Goal: Transaction & Acquisition: Purchase product/service

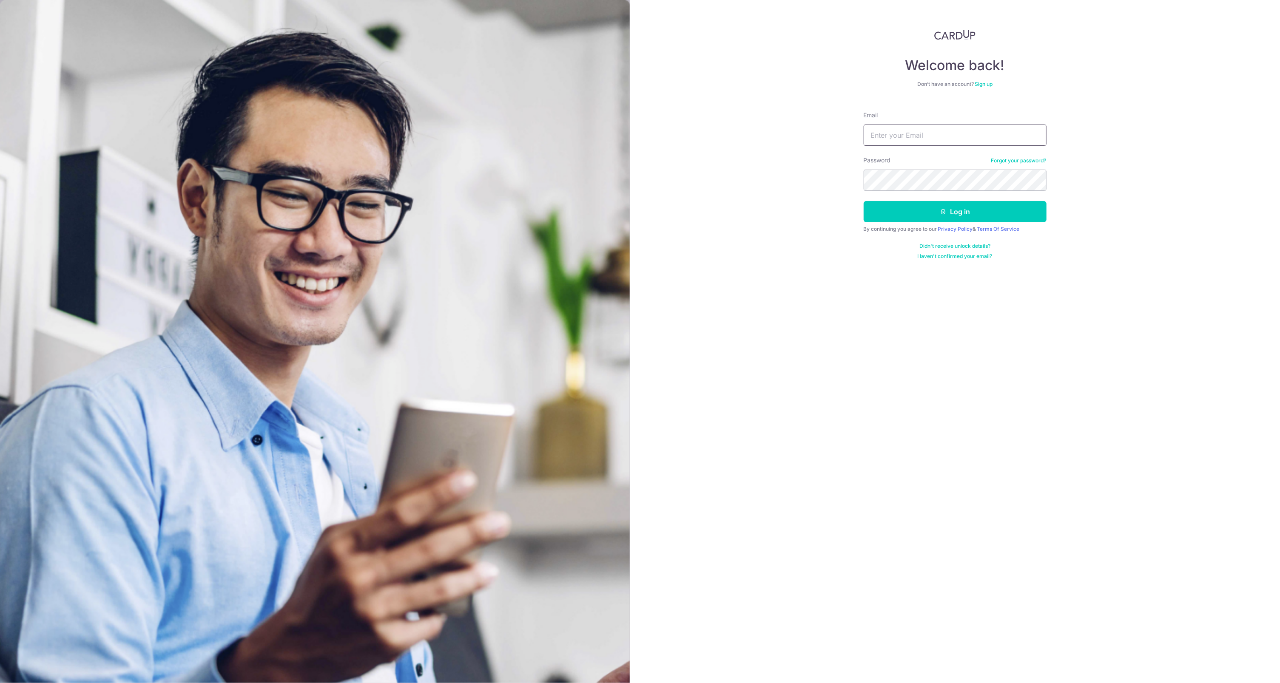
click at [903, 136] on input "Email" at bounding box center [955, 135] width 183 height 21
type input "[EMAIL_ADDRESS][DOMAIN_NAME]"
click at [939, 209] on button "Log in" at bounding box center [955, 211] width 183 height 21
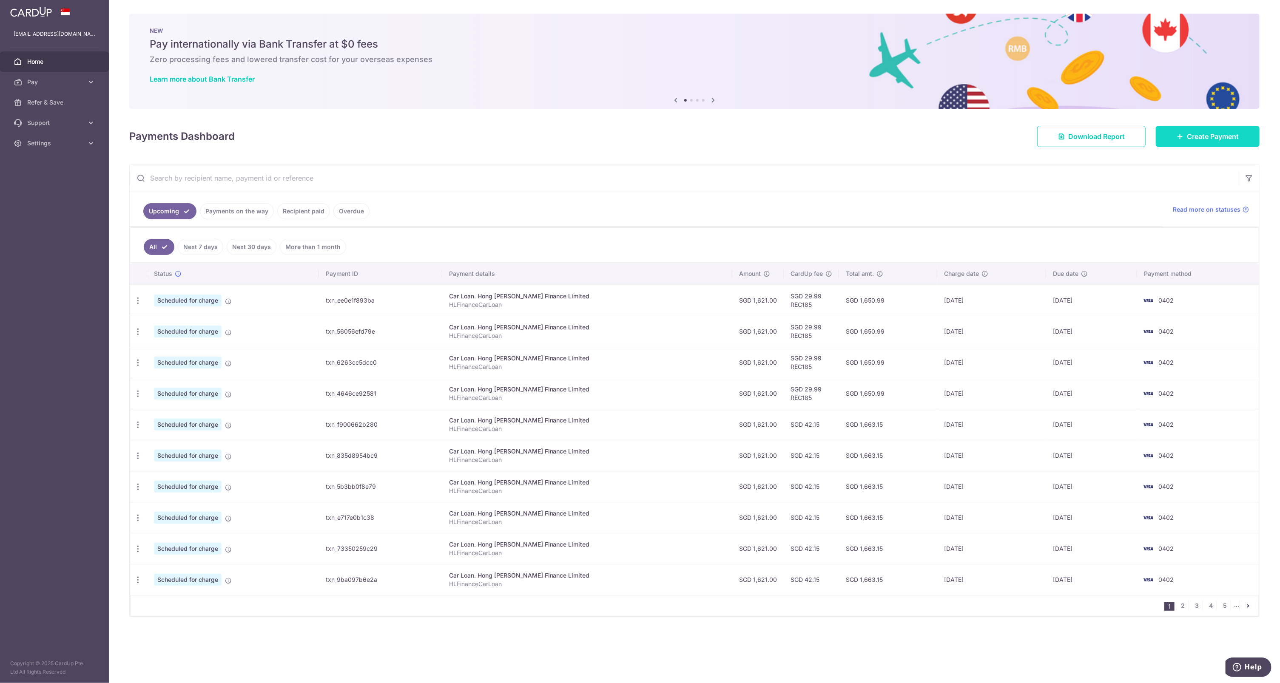
click at [1185, 135] on link "Create Payment" at bounding box center [1208, 136] width 104 height 21
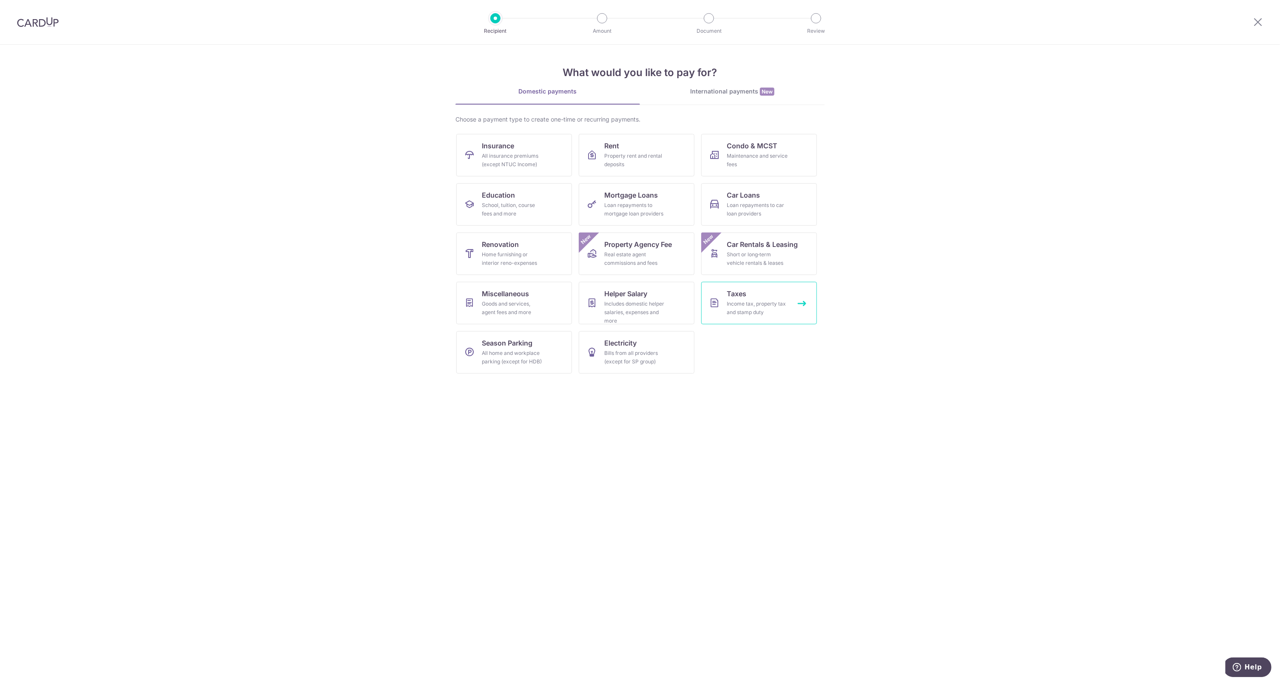
click at [766, 304] on div "Income tax, property tax and stamp duty" at bounding box center [757, 308] width 61 height 17
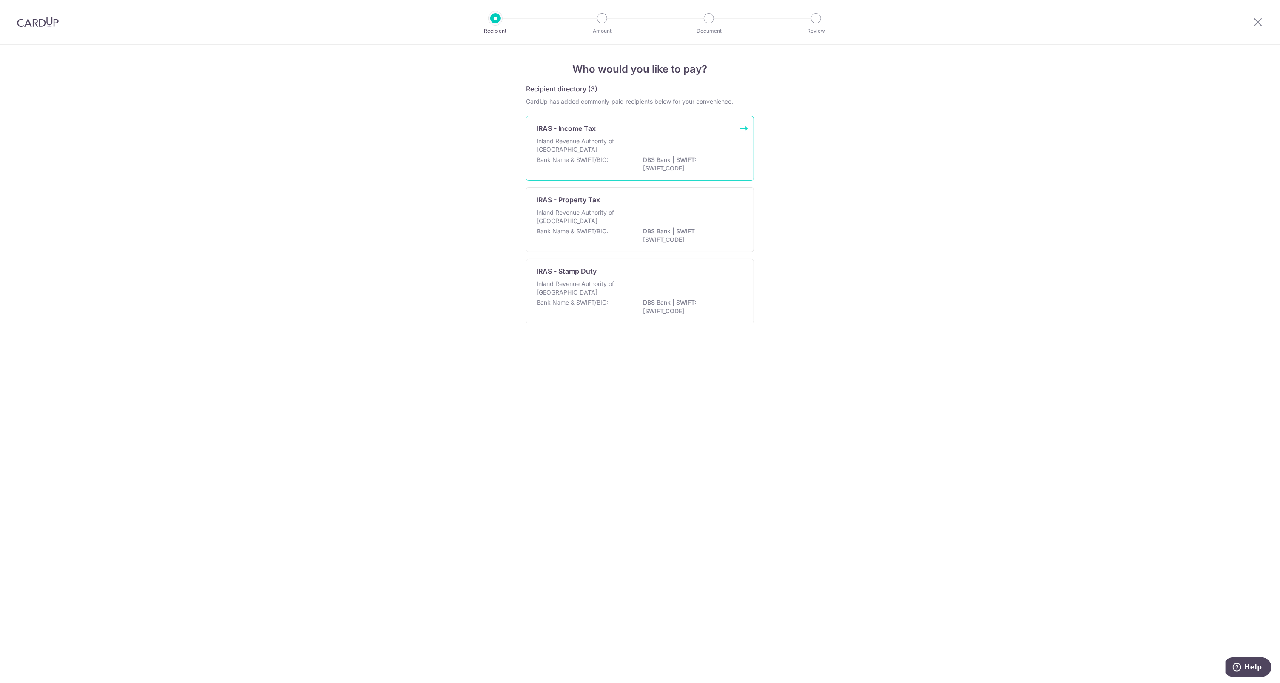
click at [591, 148] on p "Inland Revenue Authority of Singapore" at bounding box center [582, 145] width 90 height 17
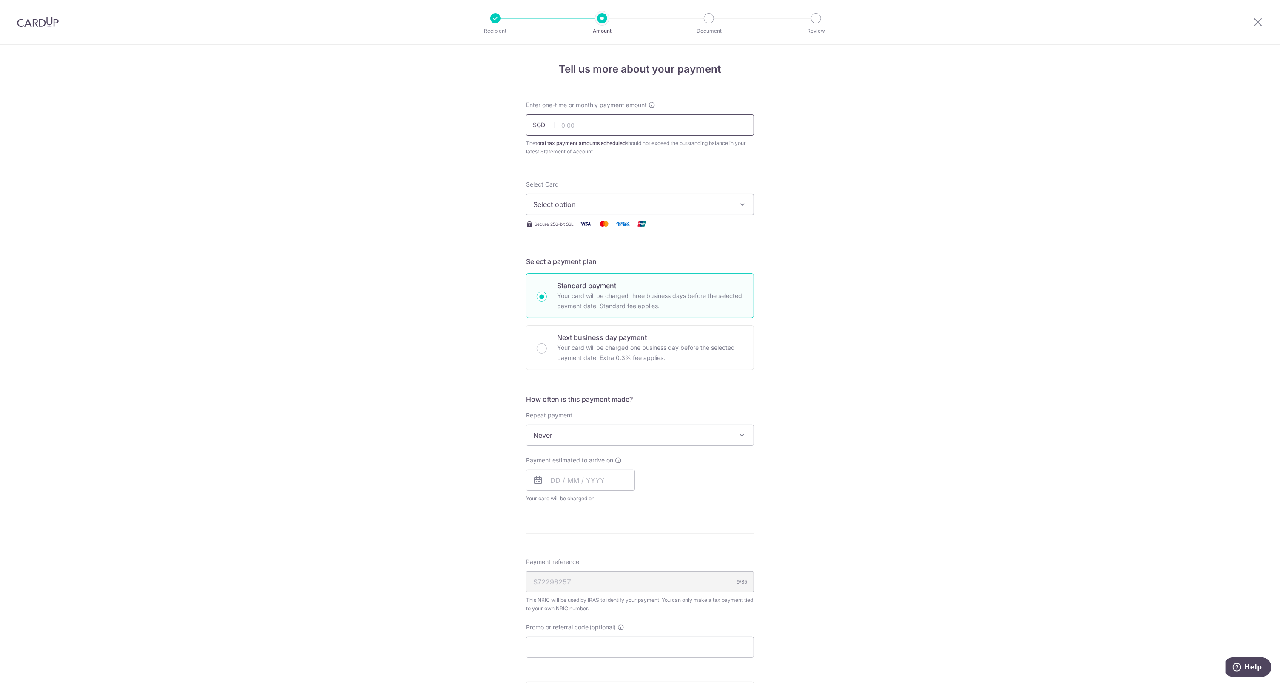
click at [590, 128] on input "text" at bounding box center [640, 124] width 228 height 21
type input "2,221.48"
click at [704, 209] on span "Select option" at bounding box center [632, 204] width 198 height 10
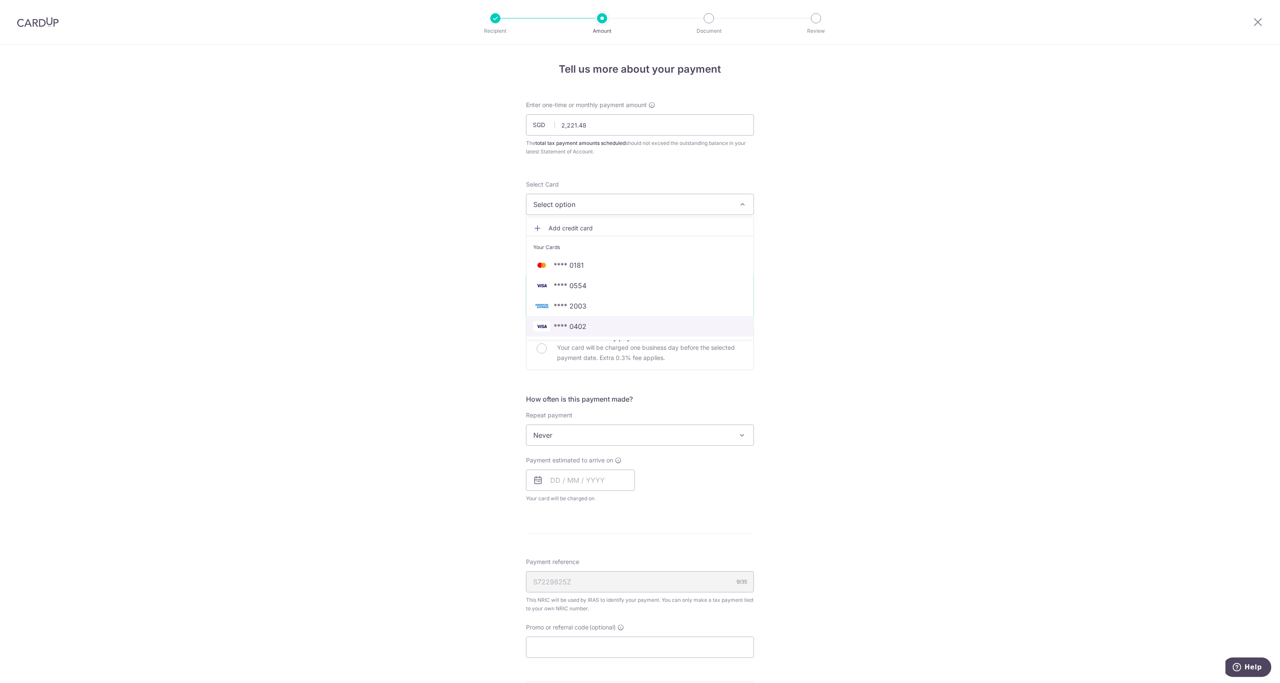
click at [616, 323] on span "**** 0402" at bounding box center [639, 327] width 213 height 10
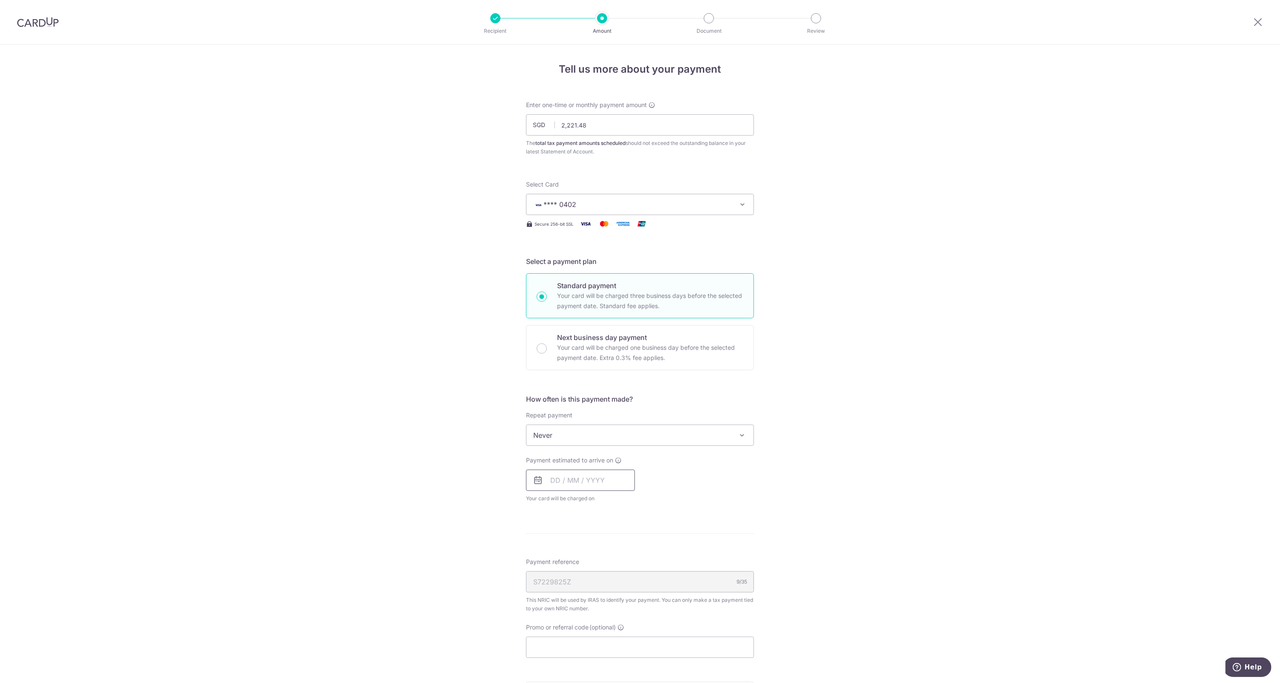
click at [591, 479] on input "text" at bounding box center [580, 480] width 109 height 21
click at [612, 558] on link "9" at bounding box center [612, 558] width 14 height 14
type input "[DATE]"
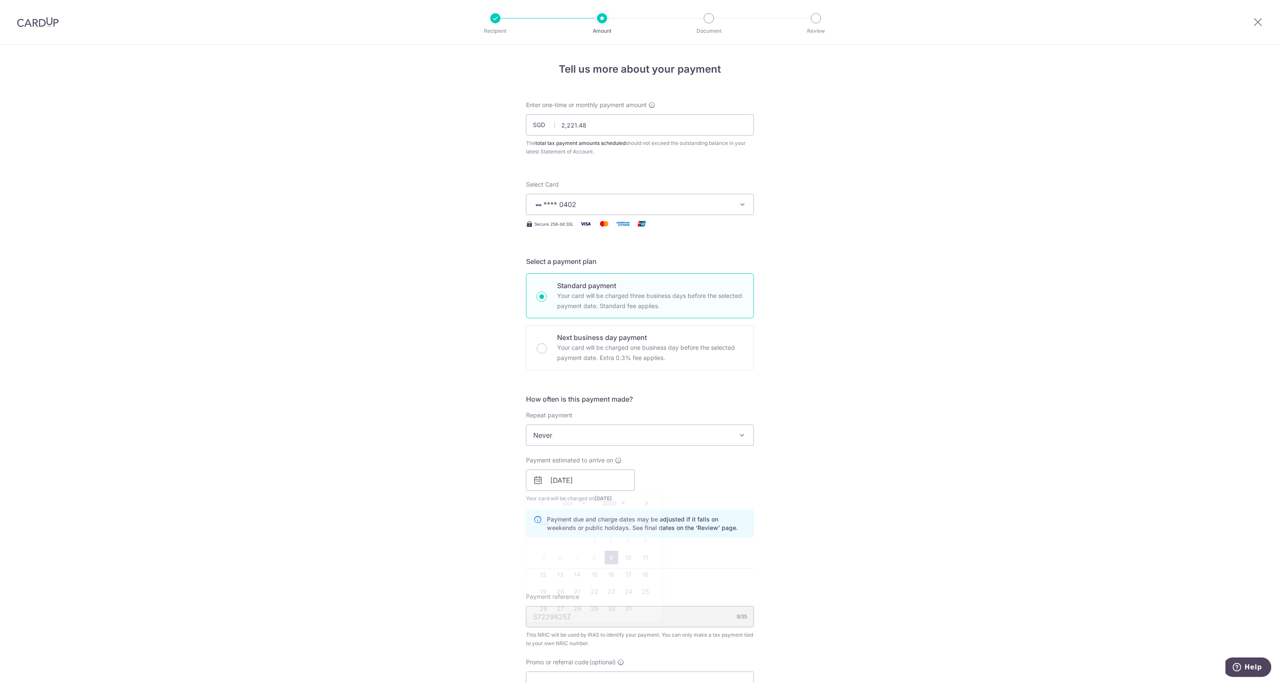
click at [750, 520] on div "Payment due and charge dates may be adjusted if it falls on weekends or public …" at bounding box center [640, 524] width 228 height 28
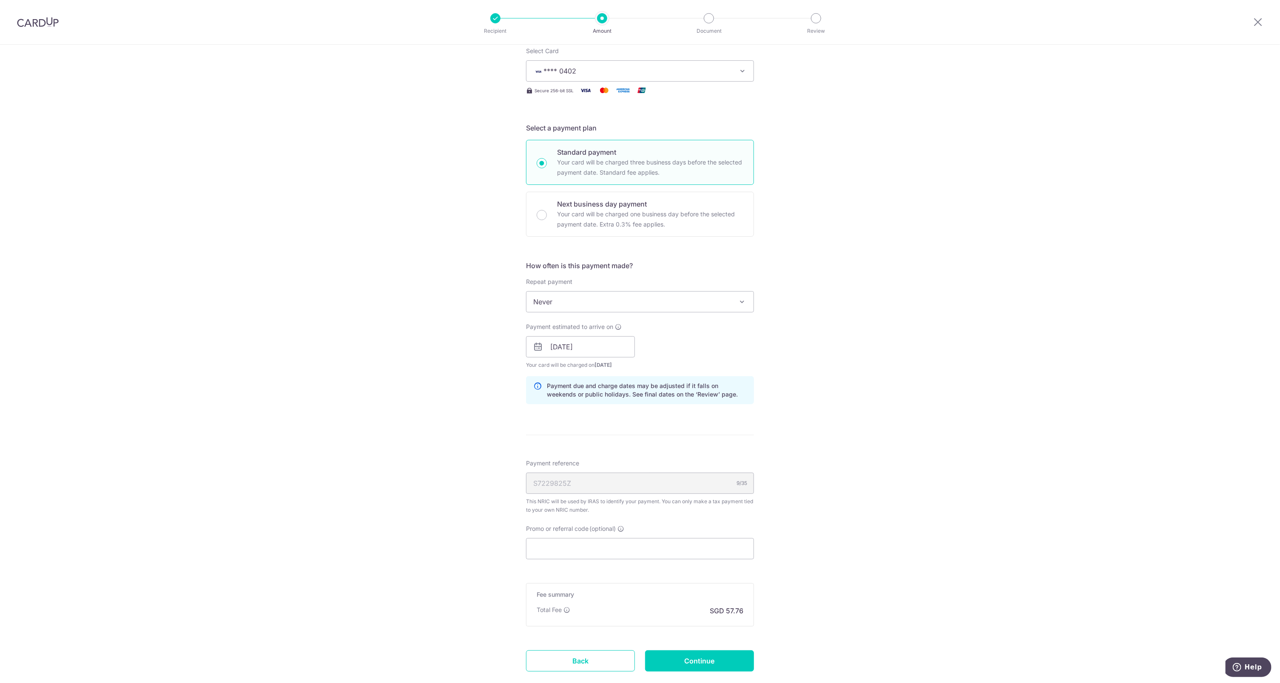
scroll to position [185, 0]
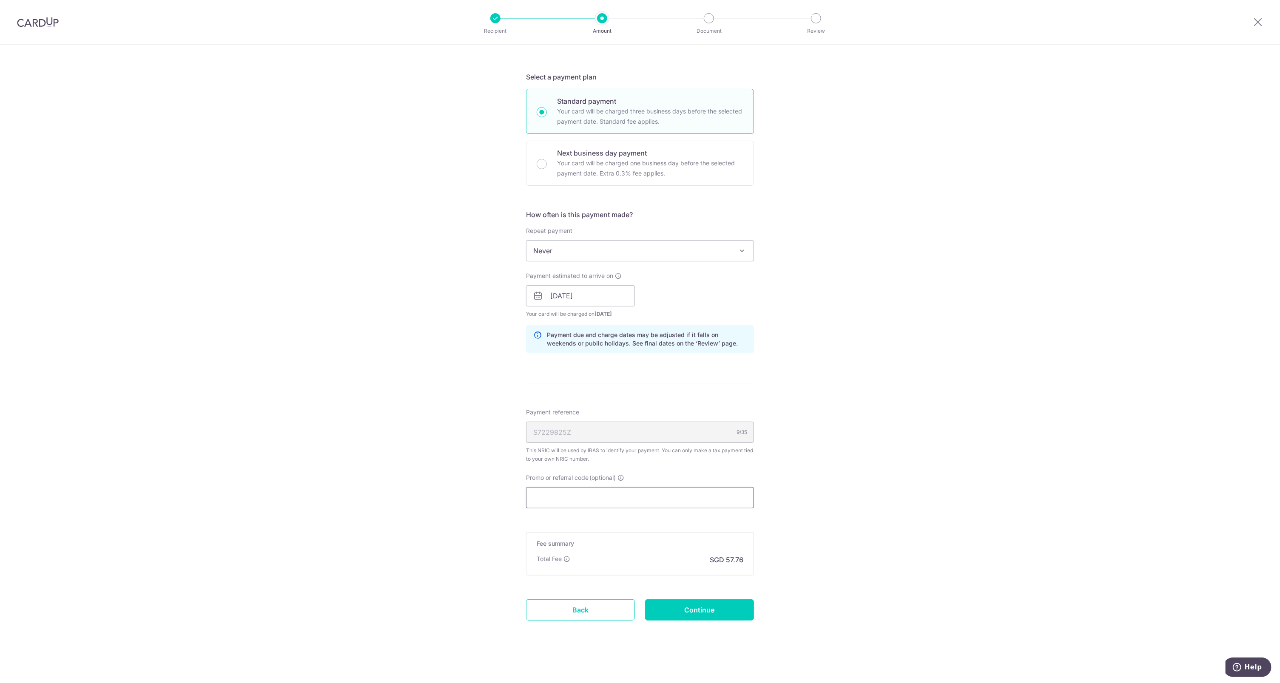
click at [694, 496] on input "Promo or referral code (optional)" at bounding box center [640, 497] width 228 height 21
click at [626, 490] on input "Promo or referral code (optional)" at bounding box center [640, 497] width 228 height 21
paste input "VTAX25ONE"
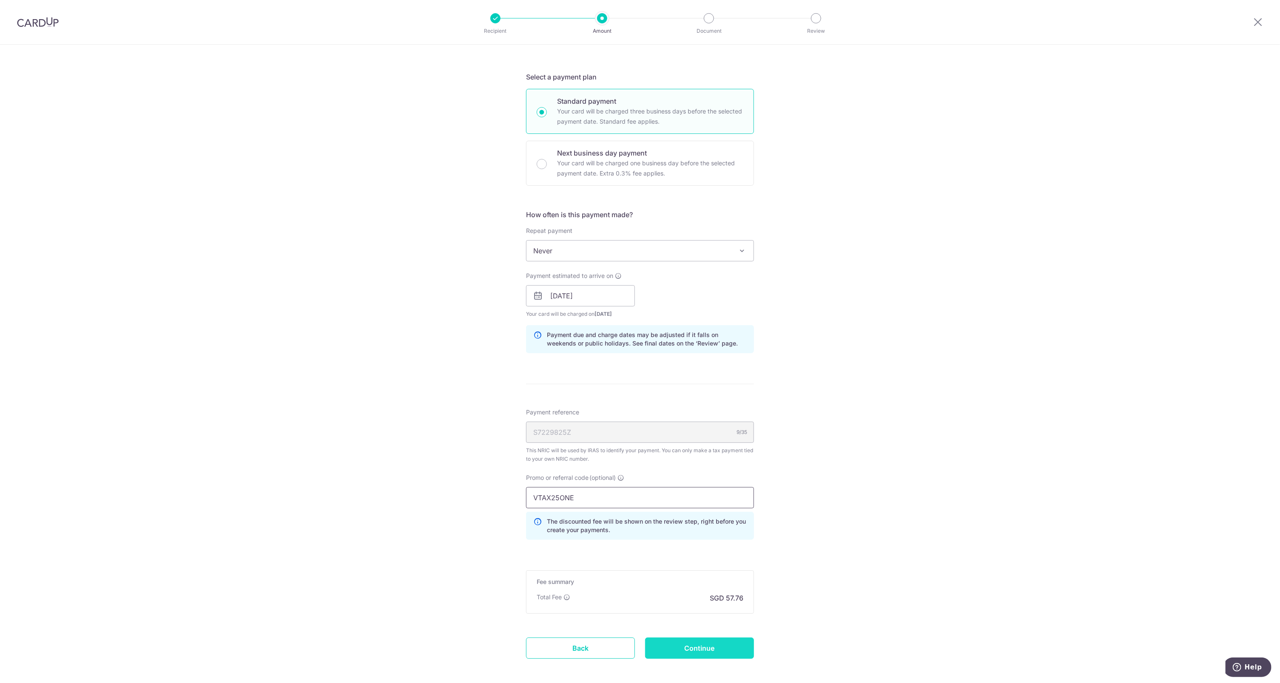
type input "VTAX25ONE"
click at [725, 649] on input "Continue" at bounding box center [699, 648] width 109 height 21
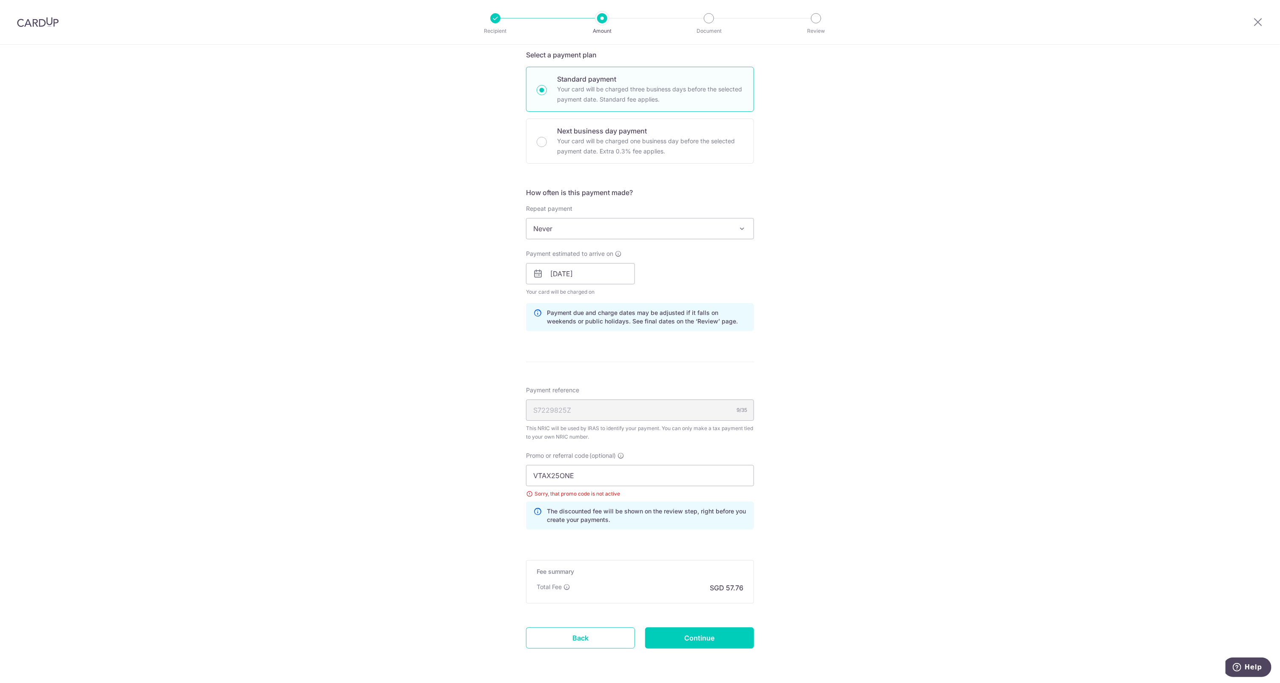
scroll to position [192, 0]
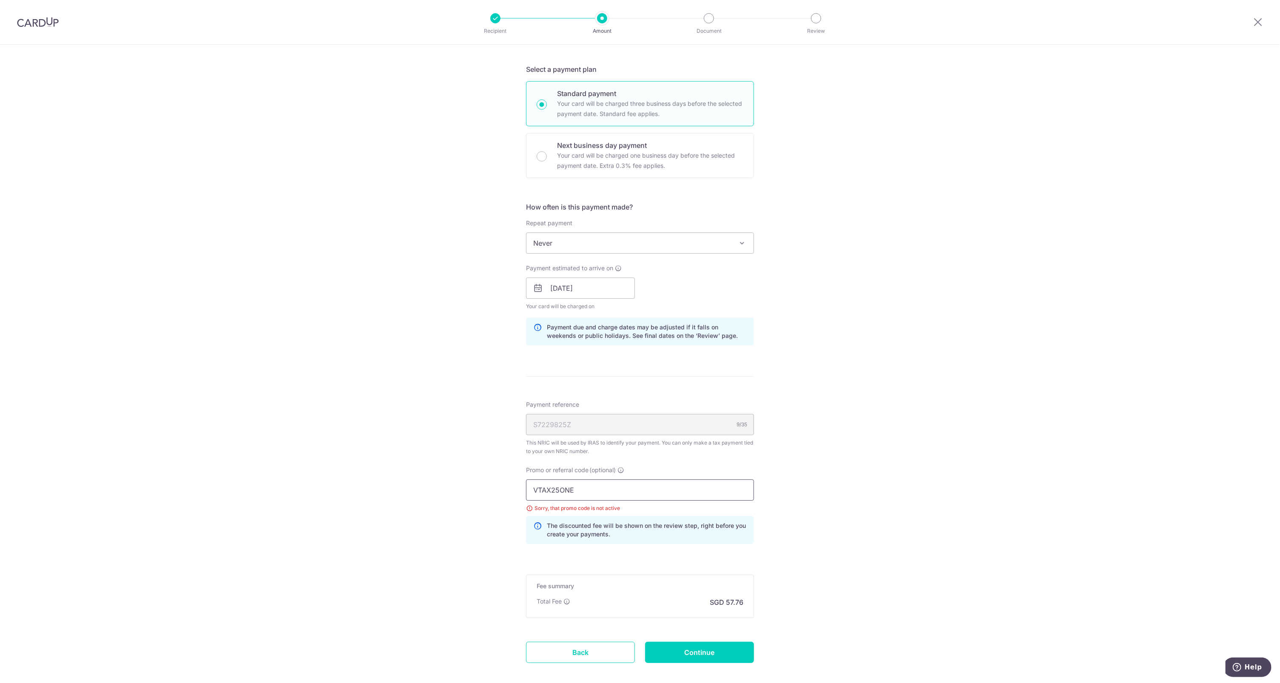
drag, startPoint x: 588, startPoint y: 481, endPoint x: 570, endPoint y: 483, distance: 18.3
click at [587, 481] on input "VTAX25ONE" at bounding box center [640, 490] width 228 height 21
drag, startPoint x: 570, startPoint y: 483, endPoint x: 526, endPoint y: 484, distance: 43.4
click at [512, 484] on div "Tell us more about your payment Enter one-time or monthly payment amount SGD 2,…" at bounding box center [640, 289] width 1280 height 875
paste input "R"
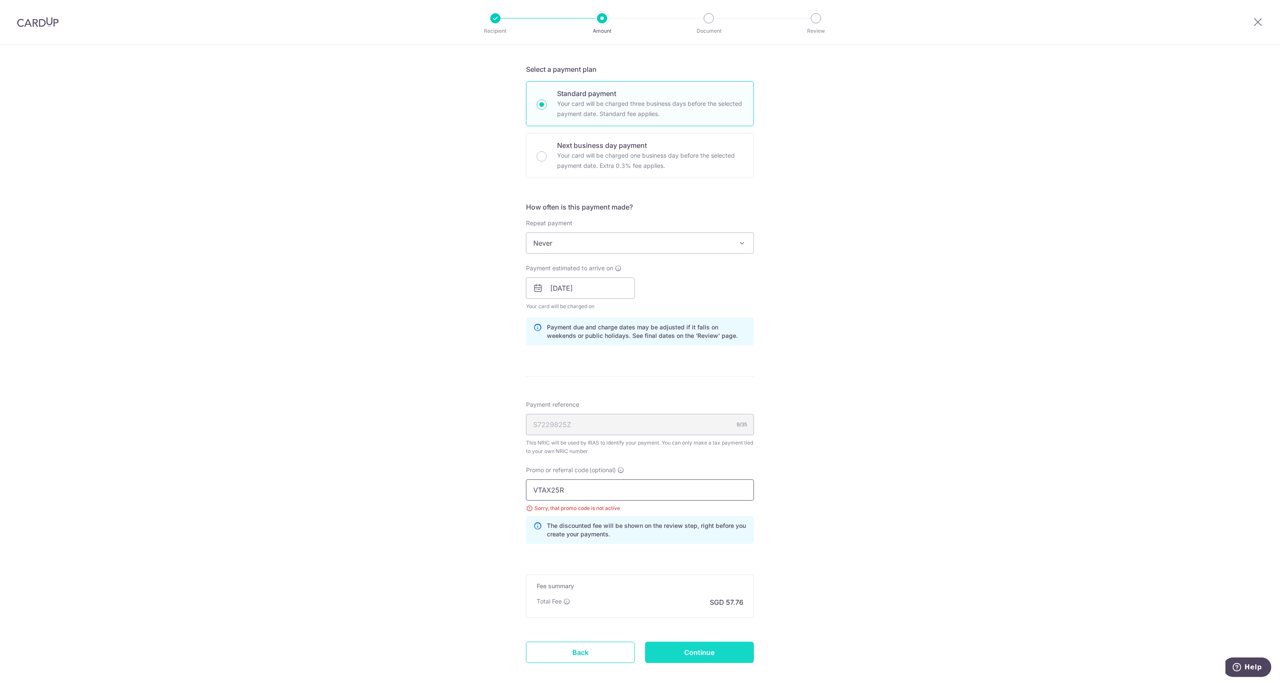
type input "VTAX25R"
click at [721, 655] on input "Continue" at bounding box center [699, 652] width 109 height 21
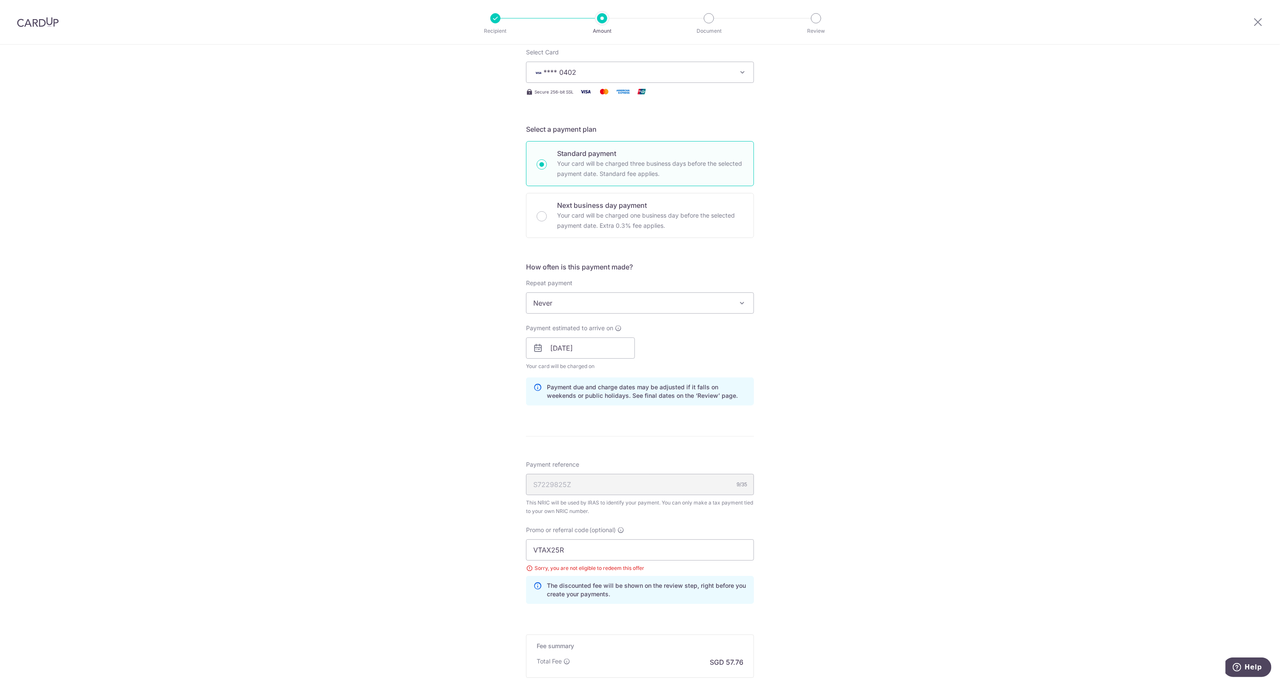
scroll to position [235, 0]
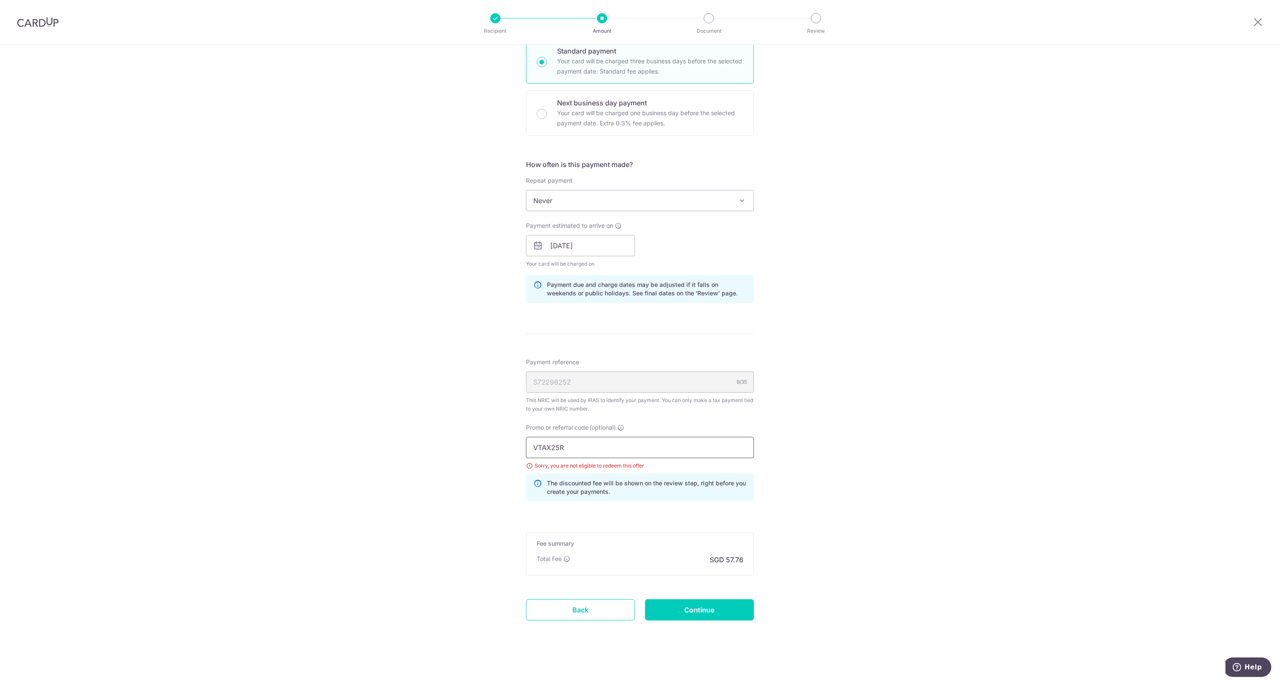
drag, startPoint x: 563, startPoint y: 450, endPoint x: 509, endPoint y: 450, distance: 54.4
click at [509, 450] on div "Tell us more about your payment Enter one-time or monthly payment amount SGD 2,…" at bounding box center [640, 247] width 1280 height 875
paste input "OFF225"
type input "OFF225"
click at [718, 607] on input "Continue" at bounding box center [699, 610] width 109 height 21
